Goal: Check status: Check status

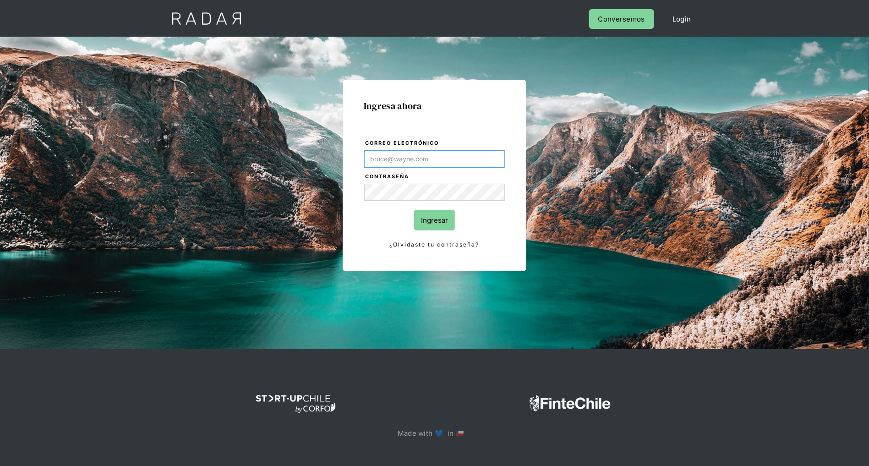
type input "[PERSON_NAME][EMAIL_ADDRESS][DOMAIN_NAME]"
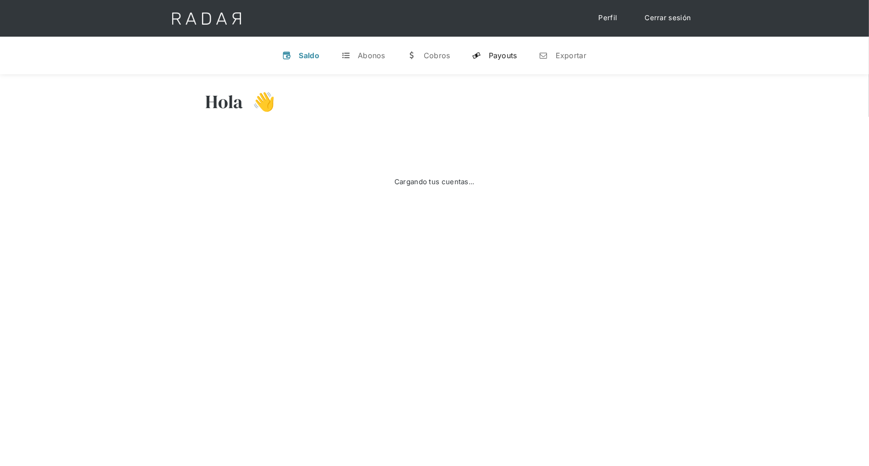
click at [499, 58] on div "Payouts" at bounding box center [503, 55] width 28 height 9
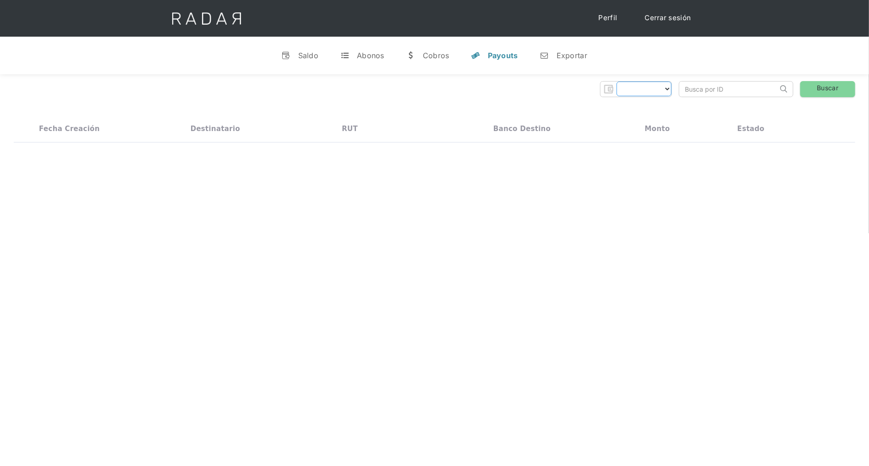
click at [630, 95] on select "Form" at bounding box center [643, 89] width 55 height 15
select select "dlocal"
click at [696, 87] on input "search" at bounding box center [728, 89] width 98 height 15
paste input "87910d531442b5732850db1c16d6d4"
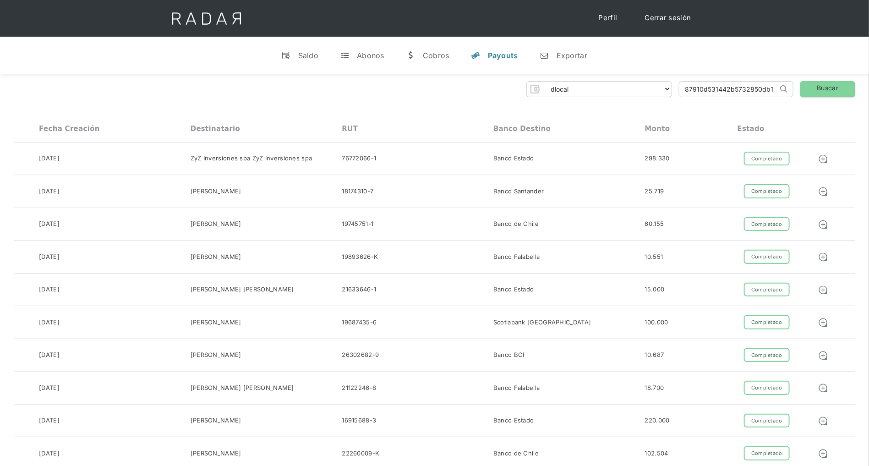
scroll to position [0, 23]
type input "87910d531442b5732850db1c16d6d4"
click at [818, 90] on link "Buscar" at bounding box center [827, 89] width 55 height 16
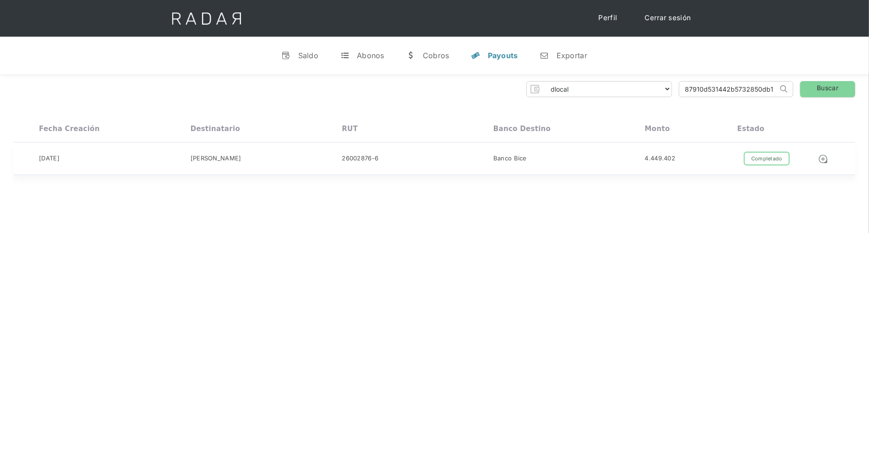
click at [684, 158] on div "4.449.402" at bounding box center [691, 159] width 93 height 14
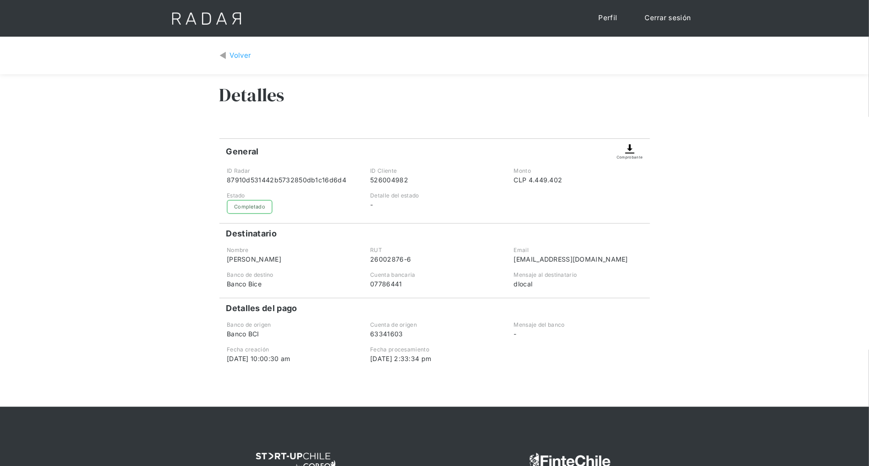
click at [406, 261] on div "26002876-6" at bounding box center [434, 259] width 128 height 10
drag, startPoint x: 402, startPoint y: 260, endPoint x: 363, endPoint y: 259, distance: 38.9
click at [363, 259] on div "Nombre Mara Claudia Ahumada RUT 26002876-6 Email payouts_results@dlocal.com" at bounding box center [434, 255] width 431 height 18
copy div "26002876"
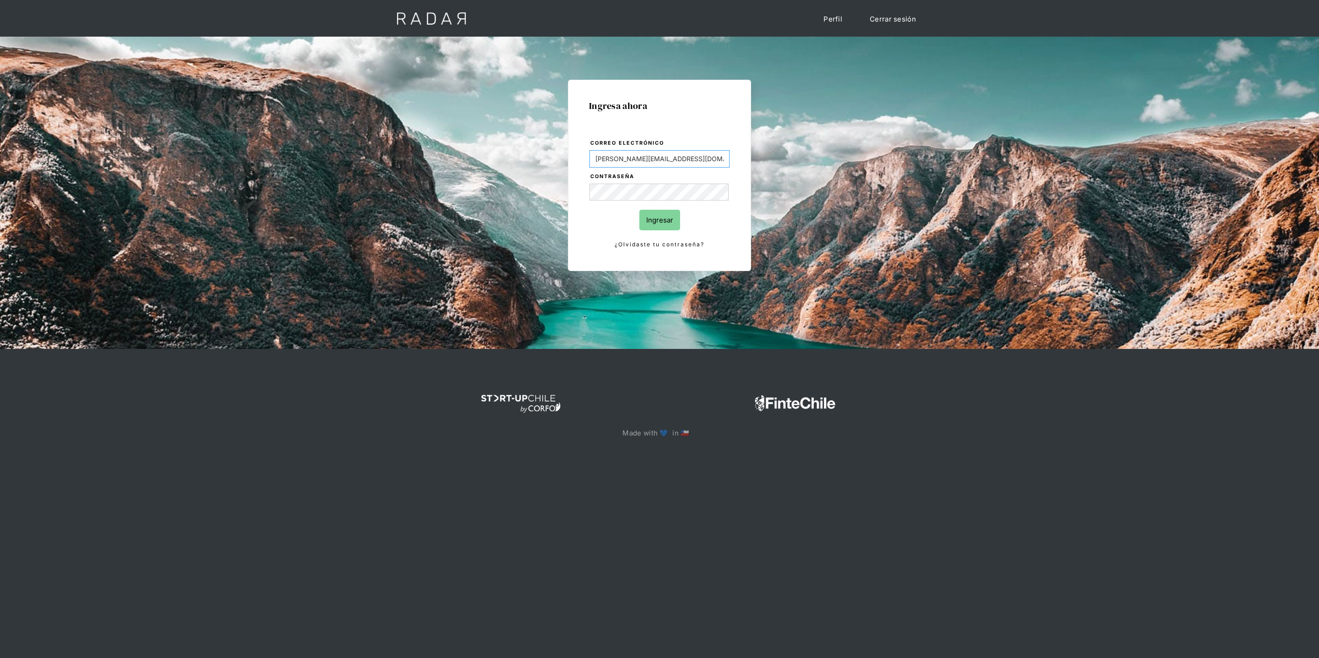
click at [660, 471] on com-1password-button at bounding box center [660, 471] width 0 height 0
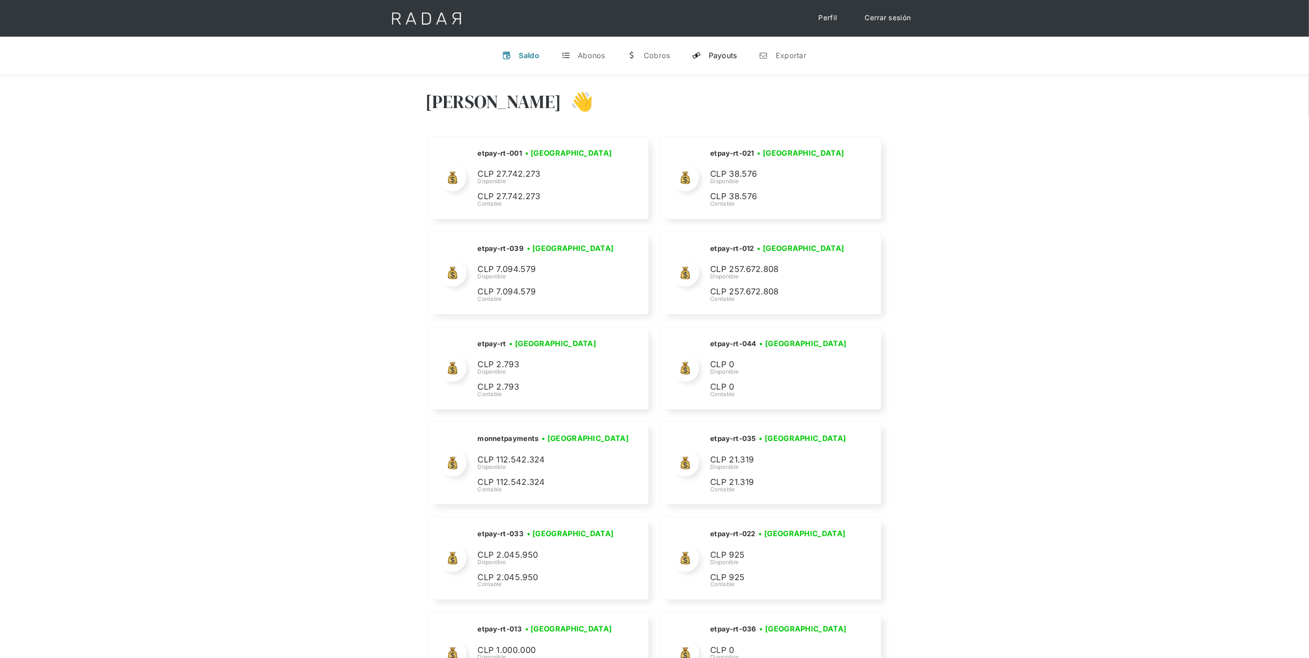
click at [721, 54] on div "Payouts" at bounding box center [723, 55] width 28 height 9
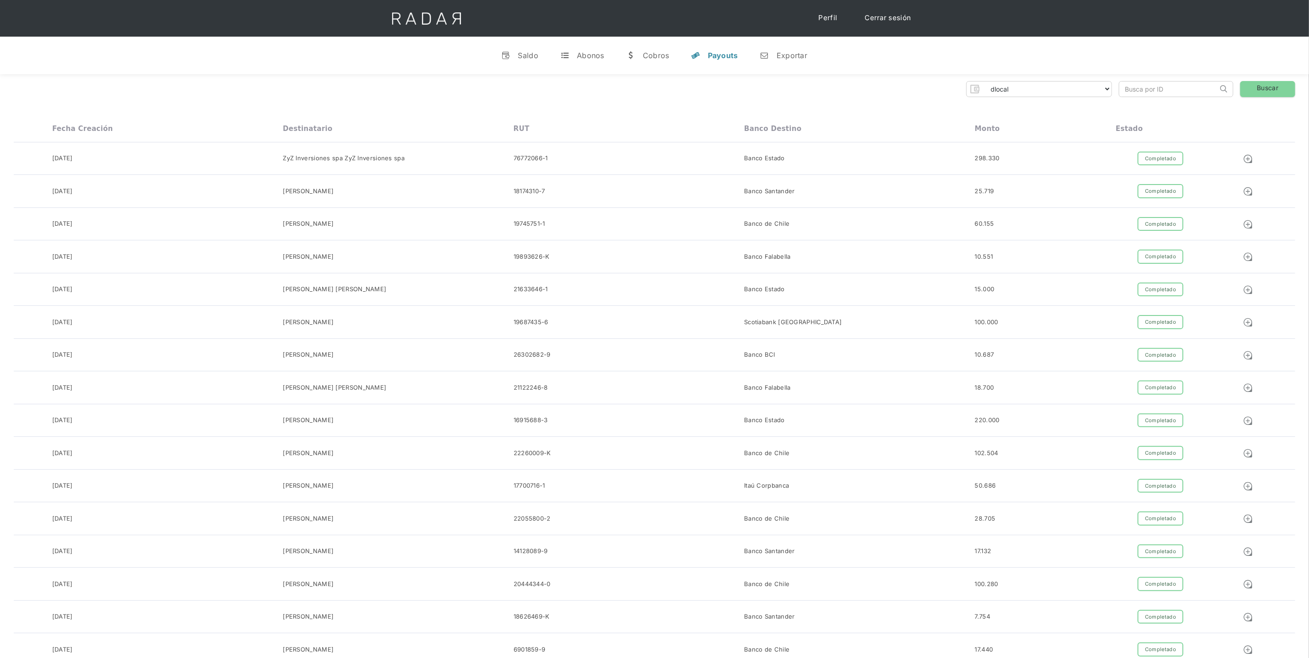
click at [1191, 90] on input "search" at bounding box center [1168, 89] width 98 height 15
paste input "87910d531442b5732850db1c16d6d4"
type input "87910d531442b5732850db1c16d6d4"
click at [1277, 89] on link "Buscar" at bounding box center [1267, 89] width 55 height 16
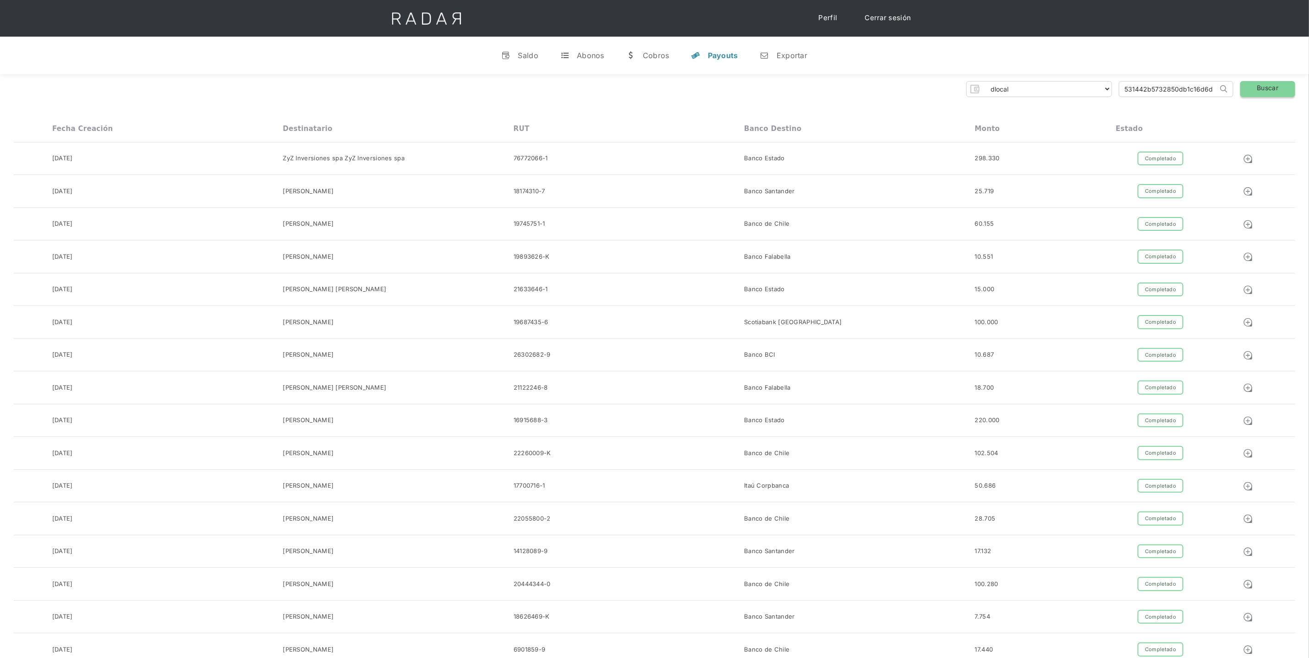
scroll to position [0, 0]
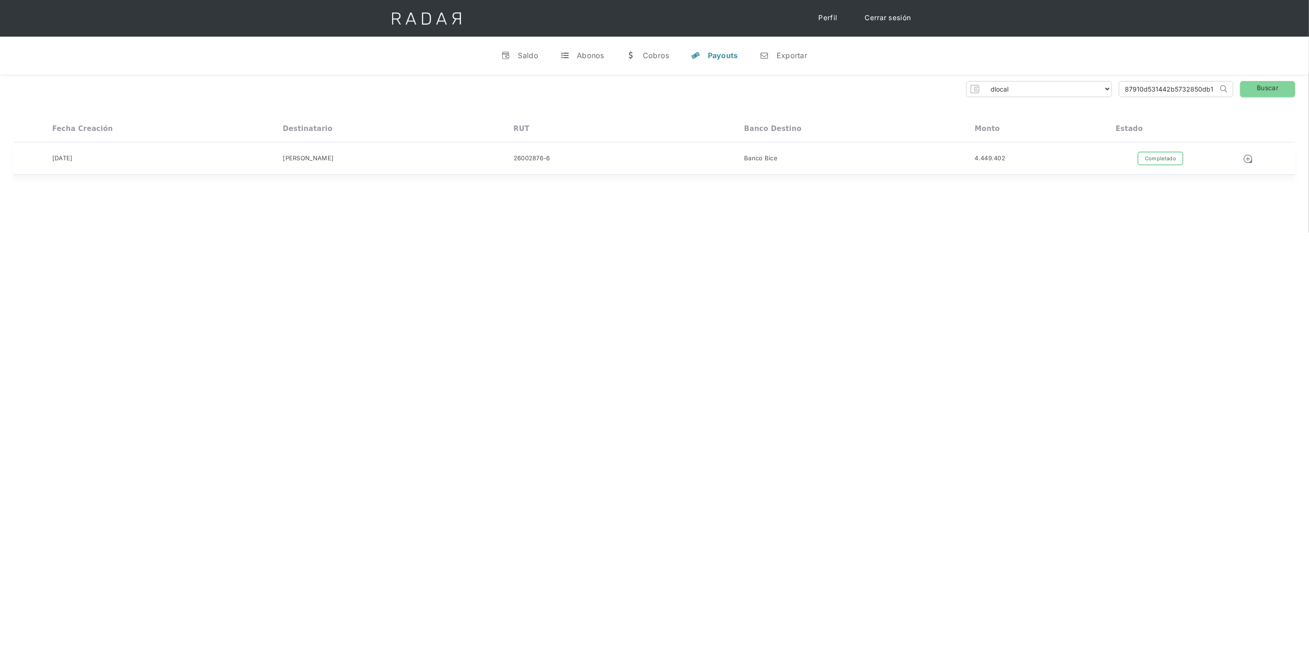
click at [1124, 153] on div "Completado Pendiente Fallido Rechazado" at bounding box center [1160, 159] width 90 height 14
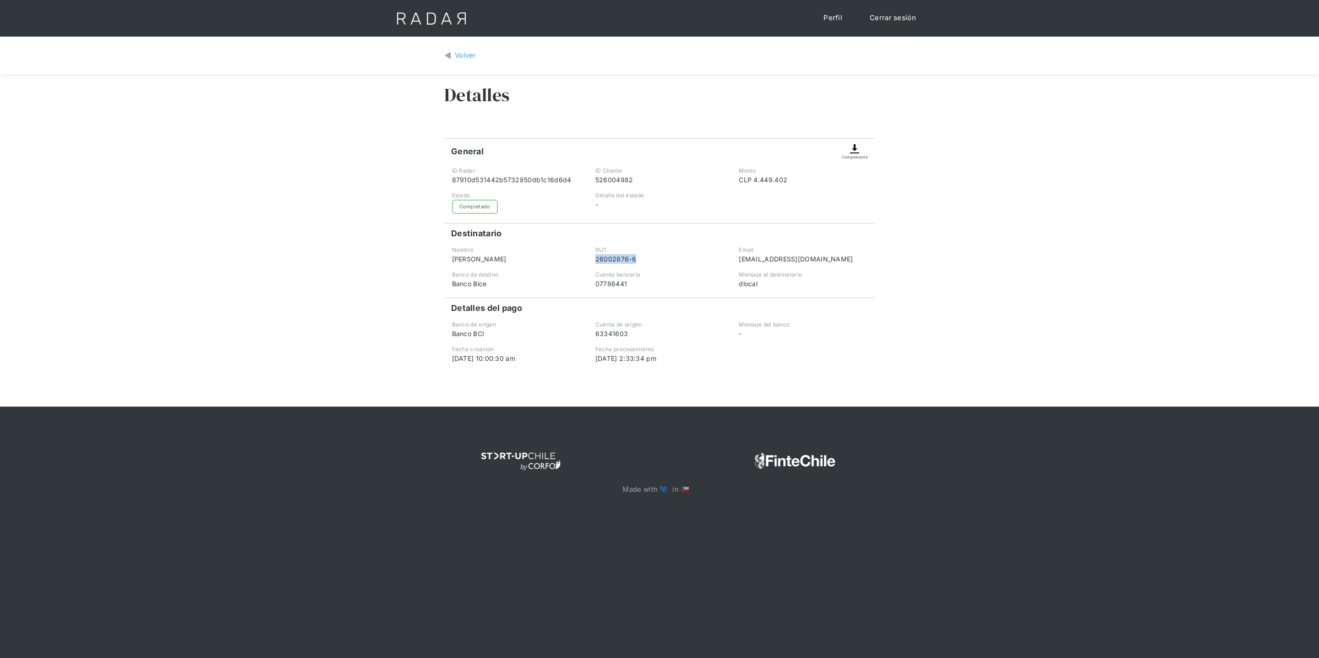
drag, startPoint x: 639, startPoint y: 260, endPoint x: 591, endPoint y: 260, distance: 48.6
click at [591, 260] on div "RUT 26002876-6" at bounding box center [660, 255] width 142 height 18
copy div "26002876-6"
